Goal: Task Accomplishment & Management: Complete application form

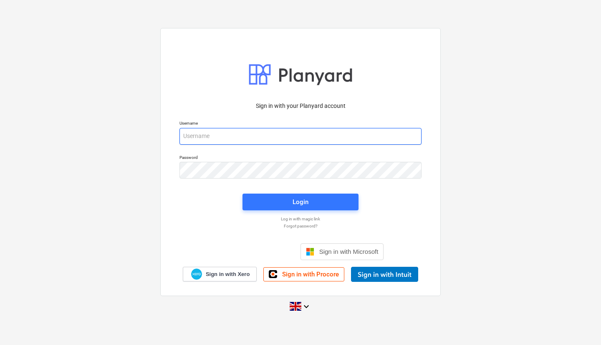
click at [307, 134] on input "email" at bounding box center [301, 136] width 242 height 17
type input "[PERSON_NAME][EMAIL_ADDRESS][PERSON_NAME][DOMAIN_NAME]"
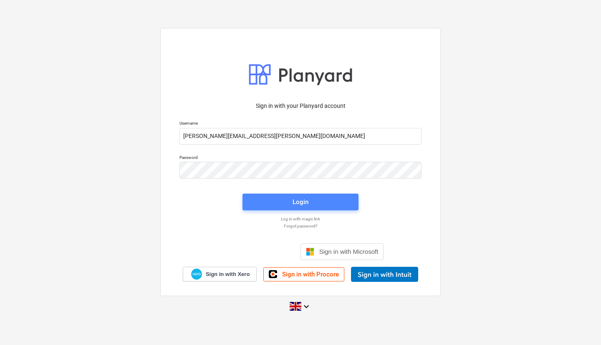
click at [309, 207] on button "Login" at bounding box center [301, 201] width 116 height 17
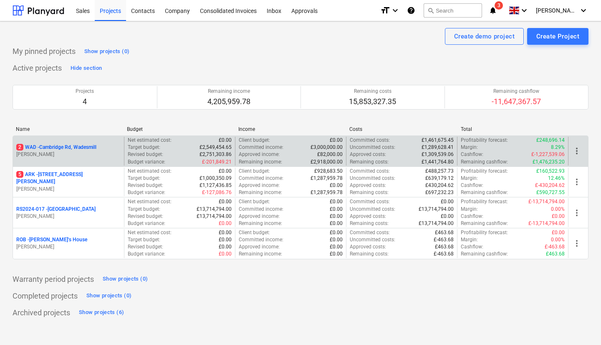
click at [68, 154] on p "[PERSON_NAME]" at bounding box center [68, 154] width 104 height 7
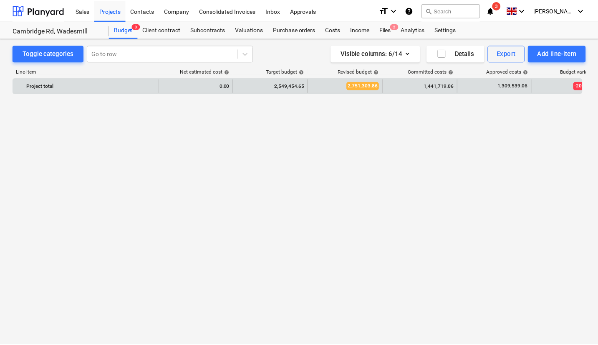
scroll to position [710, 0]
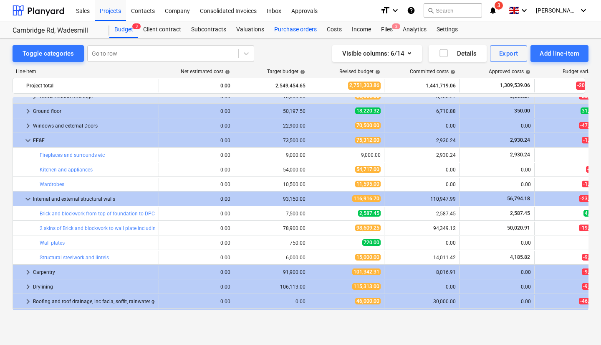
click at [288, 27] on div "Purchase orders" at bounding box center [295, 29] width 53 height 17
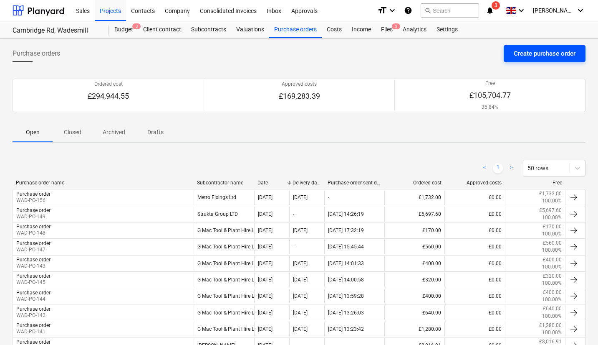
click at [529, 51] on div "Create purchase order" at bounding box center [545, 53] width 62 height 11
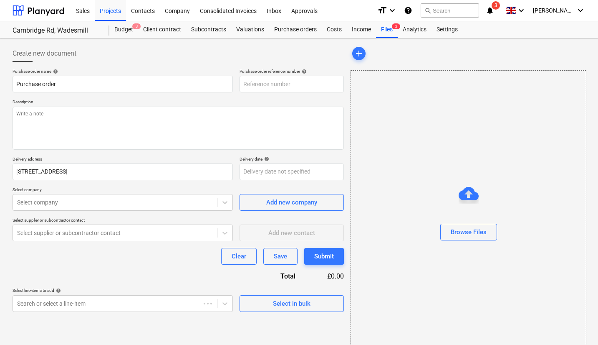
type textarea "x"
type input "WAD-PO-157"
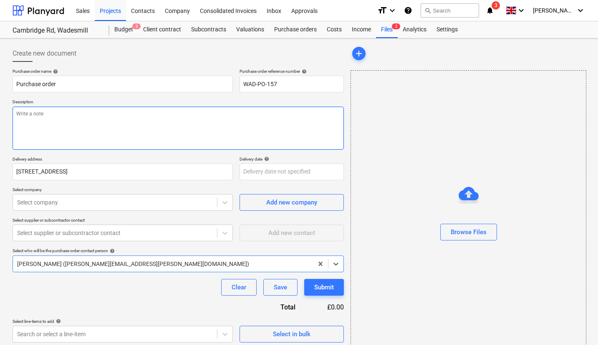
click at [178, 126] on textarea at bounding box center [179, 127] width 332 height 43
paste textarea "SLA10"
type textarea "x"
type textarea "SLA10"
type textarea "x"
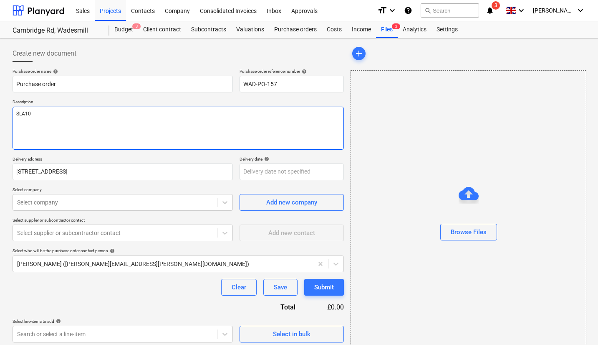
type textarea "SLA10"
type textarea "x"
type textarea "SLA10 G"
type textarea "x"
type textarea "SLA10 Gen"
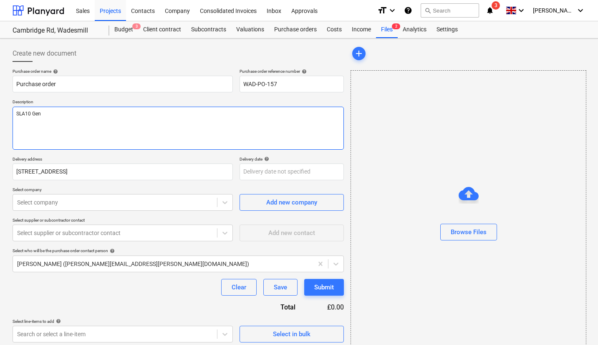
type textarea "x"
type textarea "SLA10 Geni"
type textarea "x"
type textarea "SLA10 Genie"
type textarea "x"
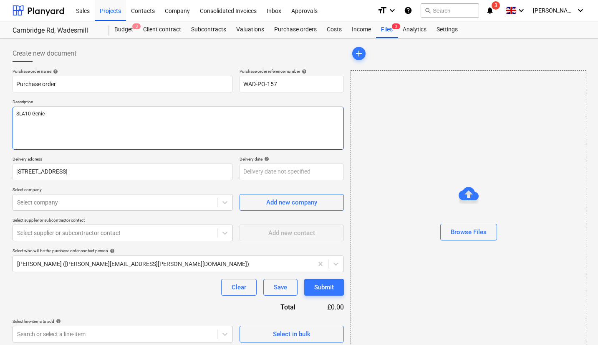
type textarea "SLA10 Genie L"
type textarea "x"
type textarea "SLA10 [PERSON_NAME]"
type textarea "x"
type textarea "SLA10 [PERSON_NAME]"
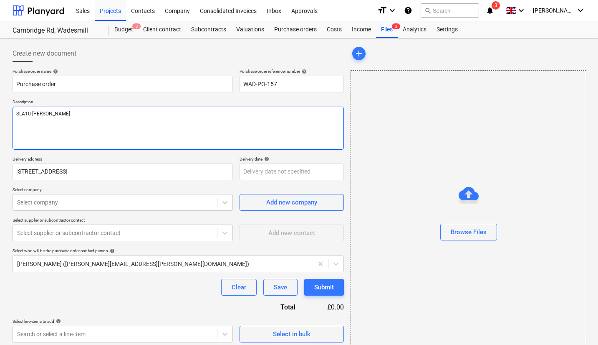
type textarea "x"
type textarea "SLA10 Genie Lift"
type textarea "x"
type textarea "SLA10 Genie Lift"
click at [145, 208] on div "Select company" at bounding box center [115, 202] width 204 height 12
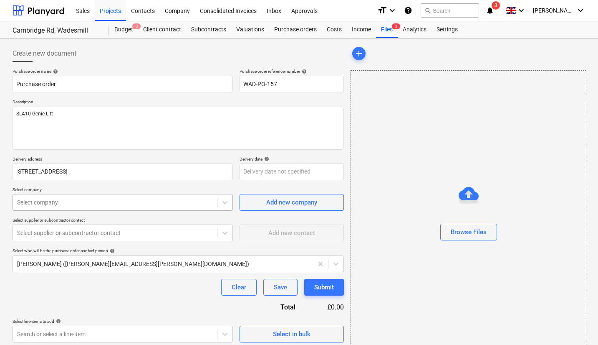
type textarea "x"
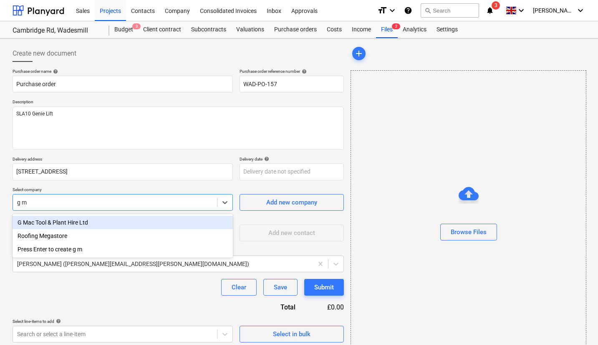
type input "g ma"
click at [101, 223] on div "G Mac Tool & Plant Hire Ltd" at bounding box center [123, 221] width 220 height 13
type textarea "x"
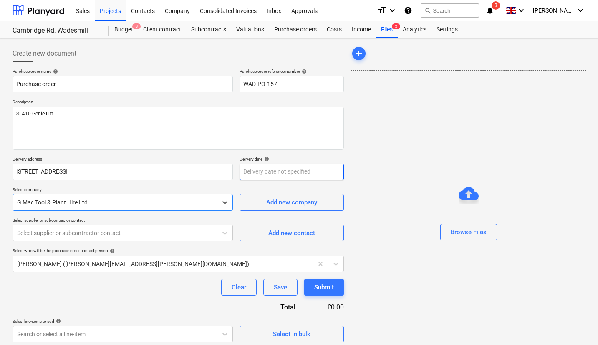
click at [283, 169] on body "Sales Projects Contacts Company Consolidated Invoices Inbox Approvals format_si…" at bounding box center [299, 172] width 598 height 345
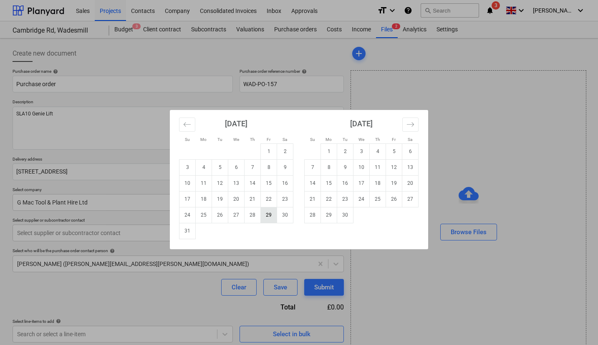
click at [263, 216] on td "29" at bounding box center [269, 215] width 16 height 16
type textarea "x"
type input "[DATE]"
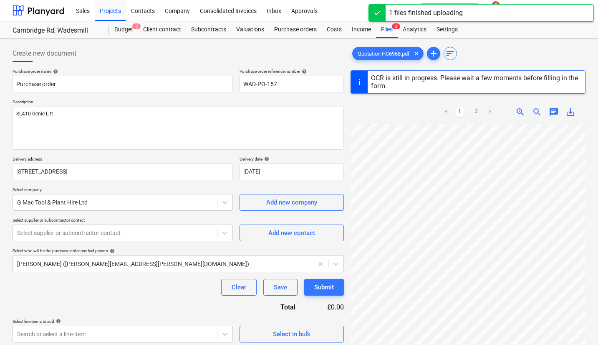
scroll to position [92, 55]
click at [424, 70] on div "Quotation HC6968.pdf clear add sort OCR is still in progress. Please wait a few…" at bounding box center [468, 245] width 235 height 400
click at [425, 63] on div "Quotation HC6968.pdf clear add sort OCR is still in progress. Please wait a few…" at bounding box center [468, 245] width 235 height 400
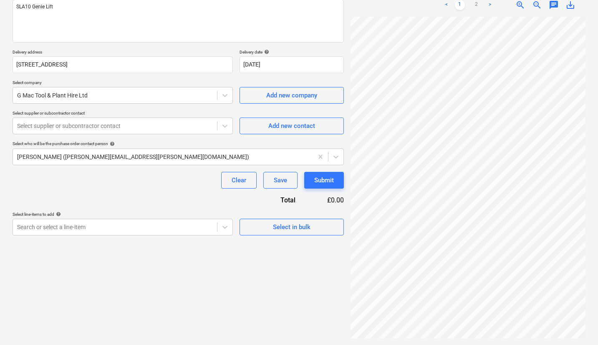
type textarea "x"
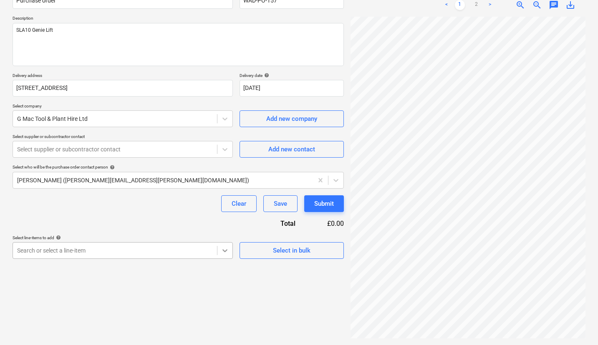
scroll to position [128, 0]
click at [223, 256] on body "Sales Projects Contacts Company Consolidated Invoices Inbox Approvals format_si…" at bounding box center [299, 88] width 598 height 345
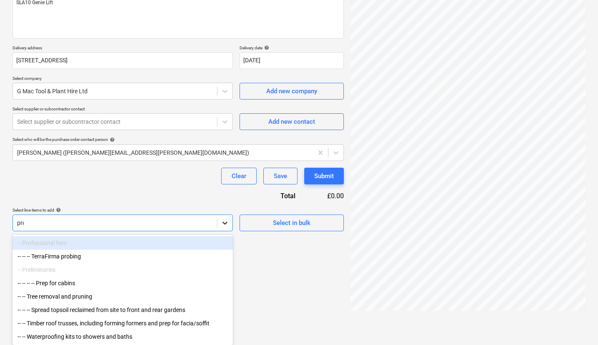
scroll to position [84, 0]
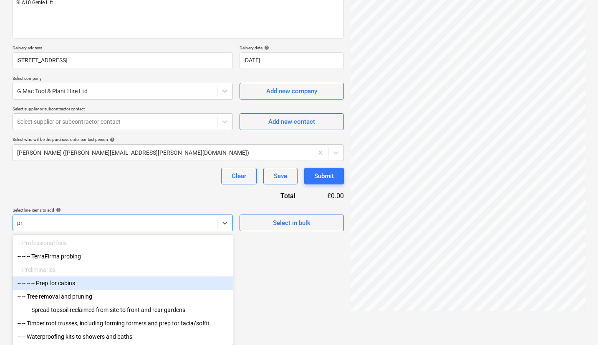
type input "p"
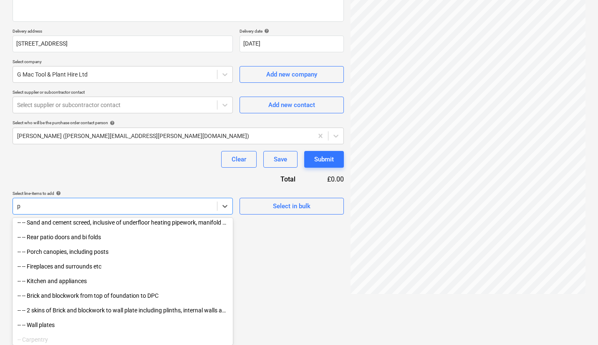
scroll to position [459, 0]
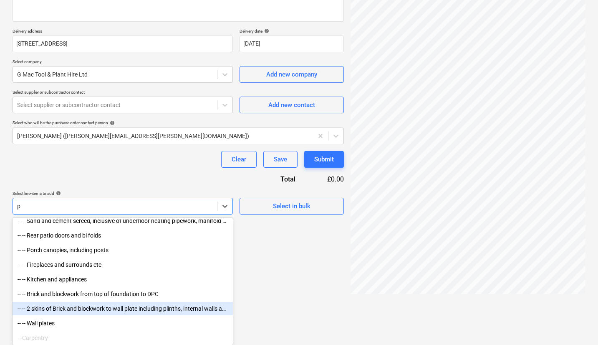
click at [97, 311] on div "-- -- 2 skins of Brick and blockwork to wall plate including plinths, internal …" at bounding box center [123, 307] width 220 height 13
type textarea "x"
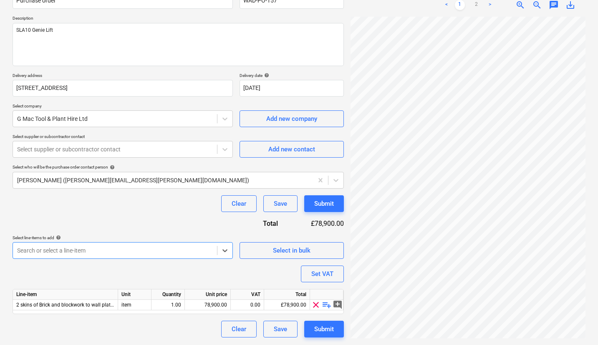
scroll to position [84, 0]
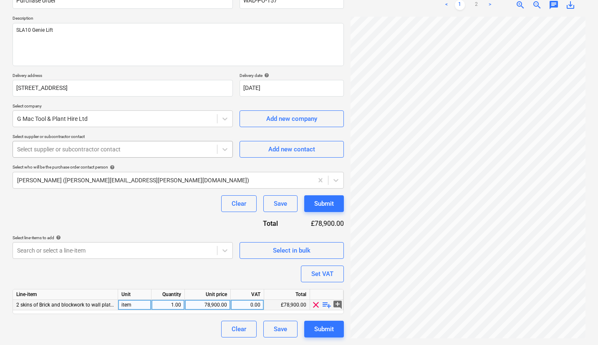
click at [135, 151] on div at bounding box center [115, 149] width 196 height 8
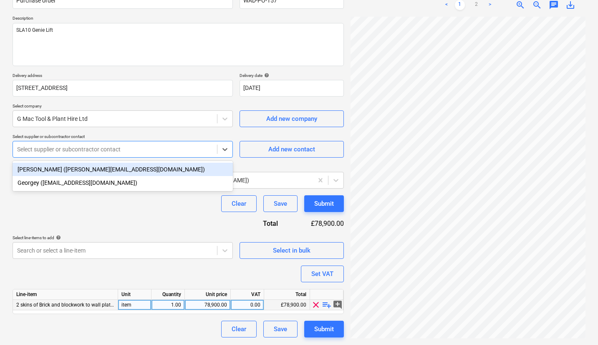
click at [128, 171] on div "[PERSON_NAME] ([PERSON_NAME][EMAIL_ADDRESS][DOMAIN_NAME])" at bounding box center [123, 168] width 220 height 13
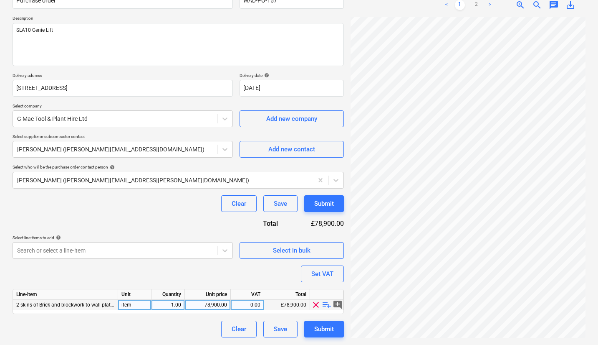
click at [327, 305] on span "playlist_add" at bounding box center [327, 304] width 10 height 10
type textarea "x"
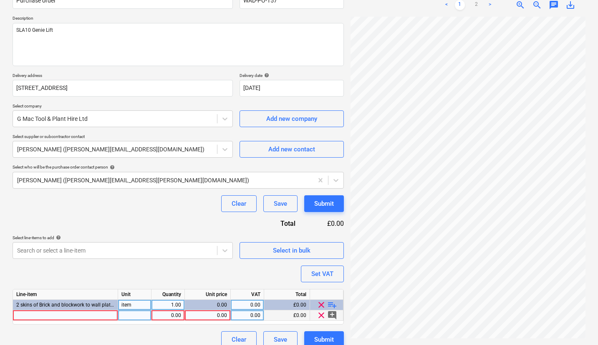
click at [99, 316] on div at bounding box center [65, 315] width 105 height 10
type input "SLA10"
click at [175, 314] on div "0.00" at bounding box center [168, 315] width 26 height 10
type textarea "x"
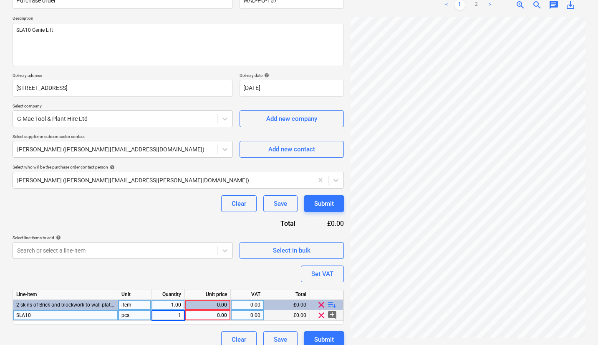
type input "2"
type textarea "x"
click at [223, 315] on div "0.00" at bounding box center [207, 315] width 39 height 10
type input "90"
click at [246, 280] on div "Purchase order name help Purchase order Purchase order reference number help WA…" at bounding box center [179, 166] width 332 height 362
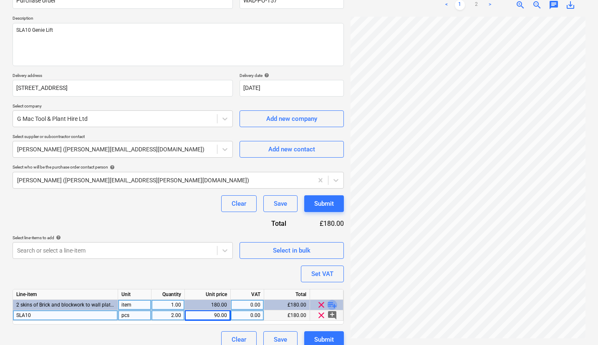
click at [329, 305] on span "playlist_add" at bounding box center [332, 304] width 10 height 10
type textarea "x"
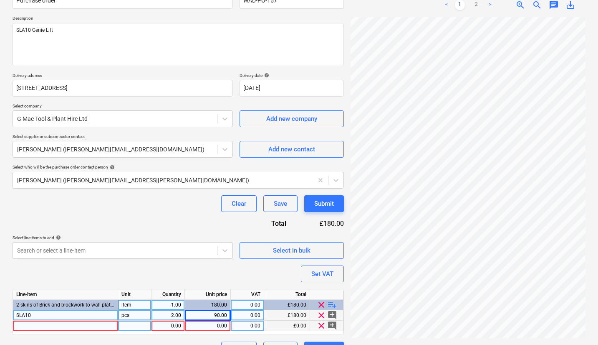
click at [108, 327] on div at bounding box center [65, 325] width 105 height 10
type input "Delivery & Collection"
click at [172, 326] on div "0.00" at bounding box center [168, 325] width 26 height 10
type textarea "x"
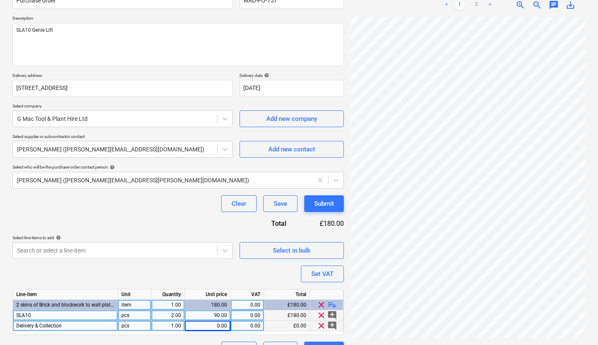
click at [172, 326] on div "1.00" at bounding box center [168, 325] width 26 height 10
type input "2"
type textarea "x"
type input "30"
click at [178, 269] on div "Purchase order name help Purchase order Purchase order reference number help WA…" at bounding box center [179, 171] width 332 height 373
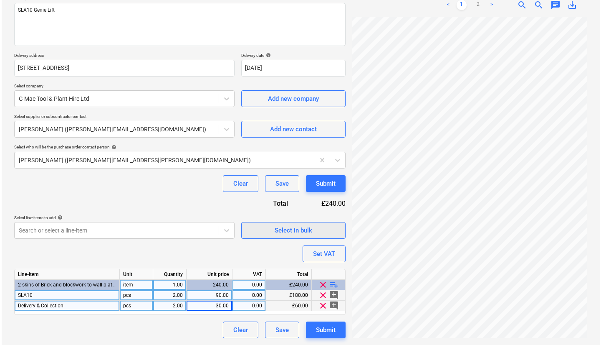
scroll to position [103, 0]
click at [331, 332] on div "Submit" at bounding box center [324, 329] width 20 height 11
type textarea "x"
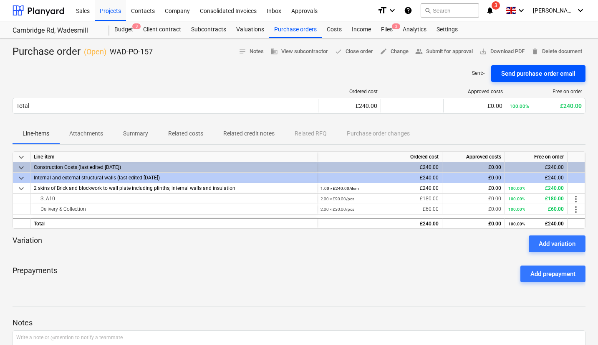
click at [531, 73] on div "Send purchase order email" at bounding box center [539, 73] width 74 height 11
